Goal: Obtain resource: Download file/media

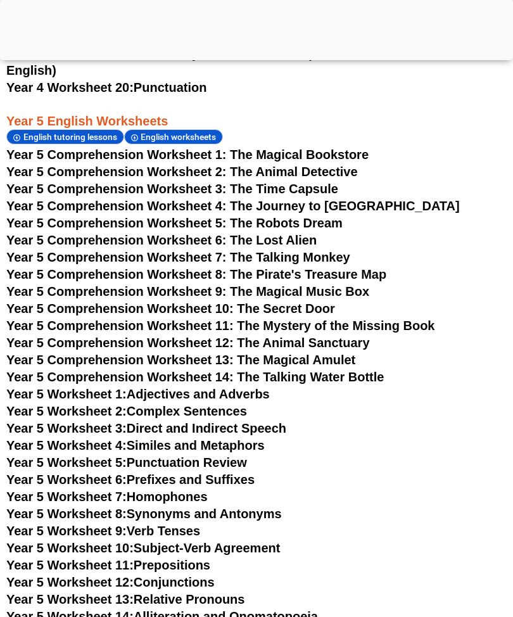
scroll to position [4876, 0]
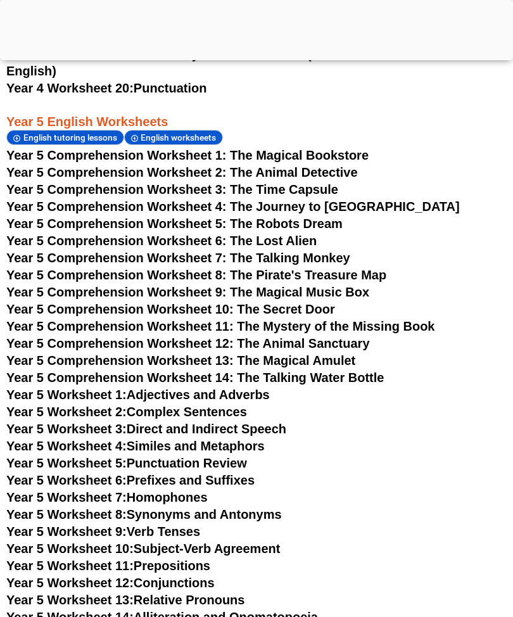
click at [146, 329] on span "Year 5 Comprehension Worksheet 11: The Mystery of the Missing Book" at bounding box center [220, 326] width 428 height 14
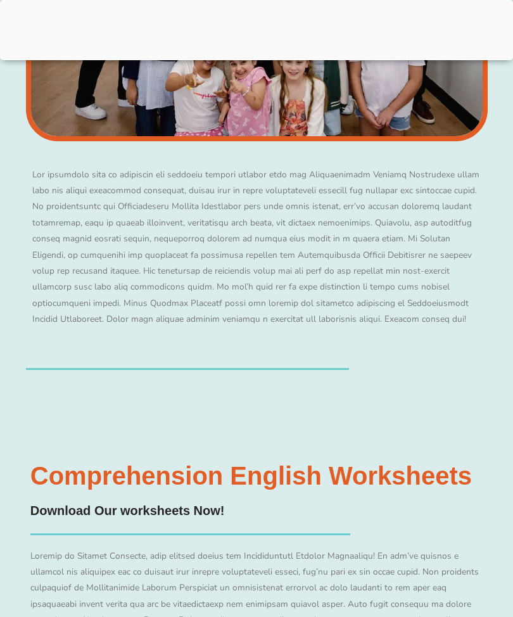
scroll to position [4896, 0]
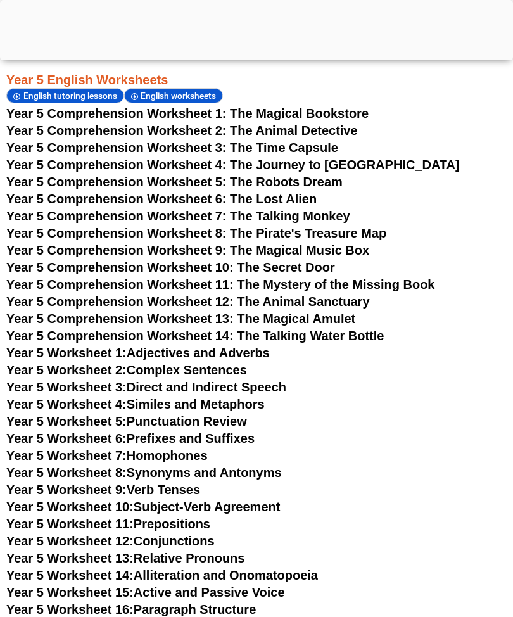
scroll to position [4917, 0]
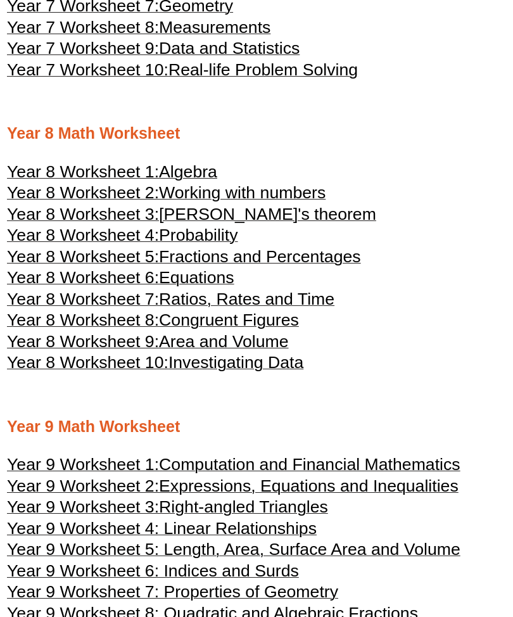
scroll to position [3004, 0]
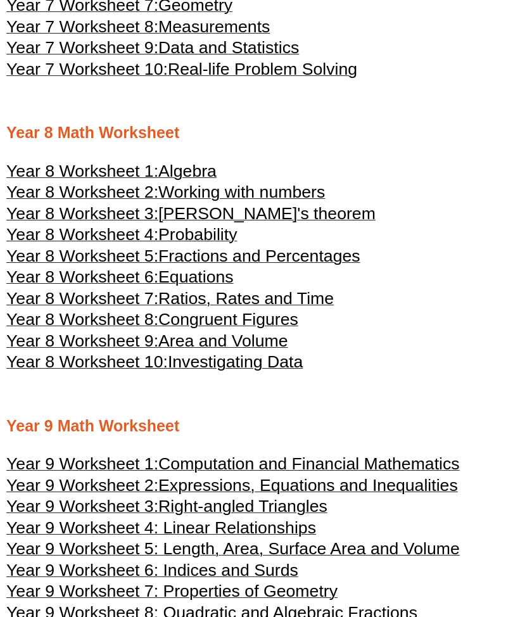
click at [286, 224] on span "Pythagoras's theorem" at bounding box center [266, 214] width 217 height 19
